Goal: Information Seeking & Learning: Check status

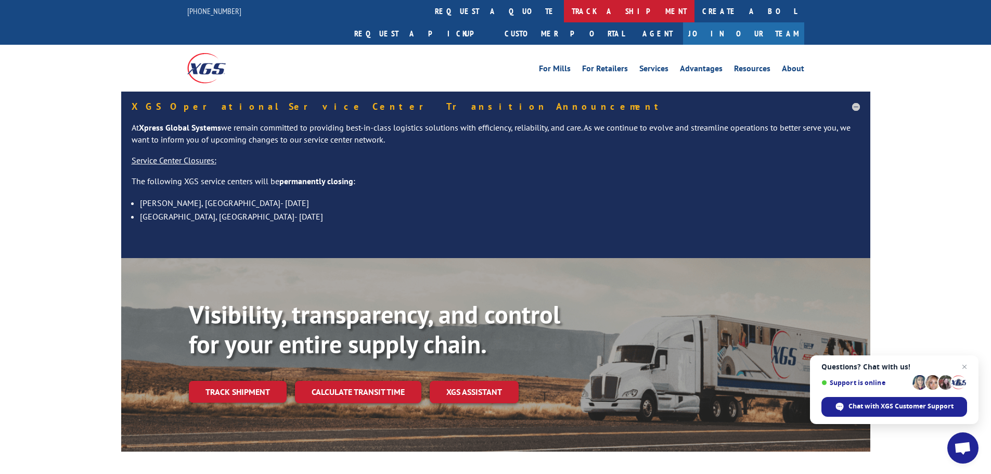
click at [564, 13] on link "track a shipment" at bounding box center [629, 11] width 131 height 22
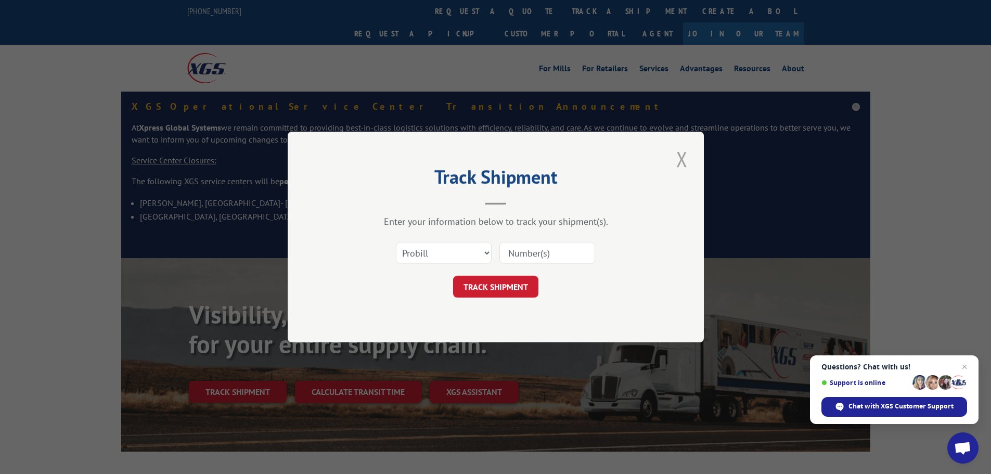
click at [685, 165] on button "Close modal" at bounding box center [682, 159] width 18 height 29
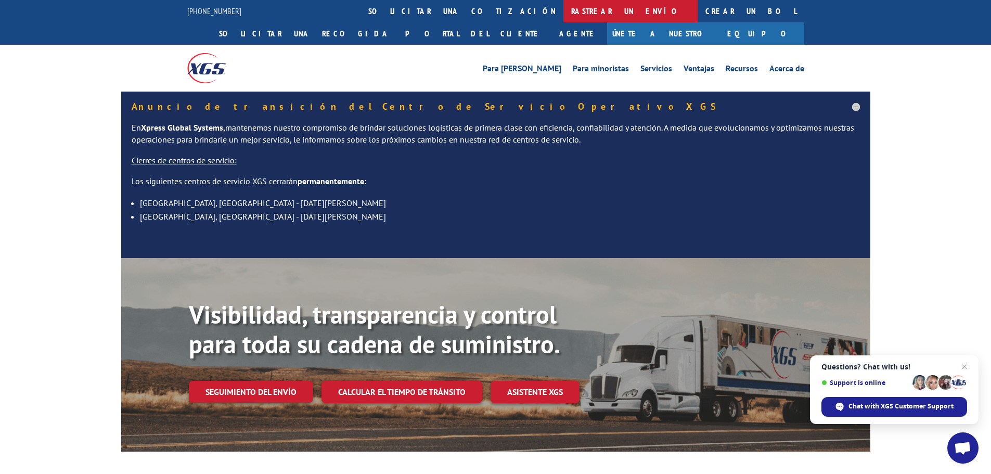
click at [571, 11] on font "rastrear un envío" at bounding box center [630, 11] width 119 height 10
click at [571, 12] on font "rastrear un envío" at bounding box center [630, 11] width 119 height 10
click at [563, 19] on link "rastrear un envío" at bounding box center [630, 11] width 134 height 22
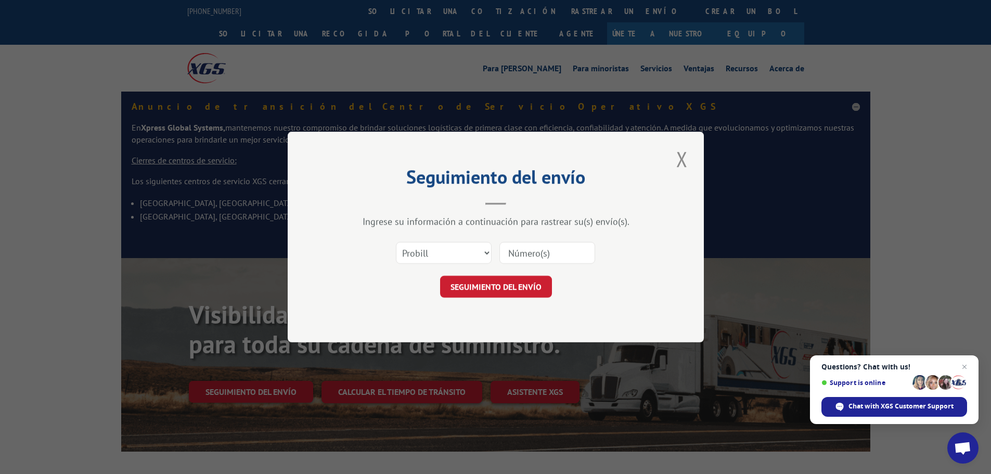
click at [530, 258] on input at bounding box center [547, 253] width 96 height 22
click at [455, 251] on select "Seleccione categoría... Probill BOL correos" at bounding box center [444, 253] width 96 height 22
click at [524, 254] on input at bounding box center [547, 253] width 96 height 22
paste input "17538655"
type input "17538655"
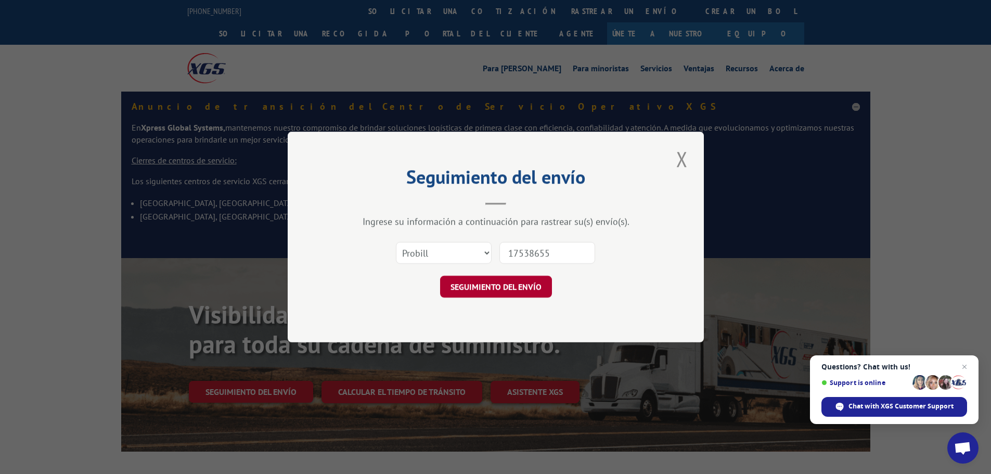
click at [483, 285] on font "SEGUIMIENTO DEL ENVÍO" at bounding box center [495, 286] width 91 height 10
